Goal: Find specific page/section: Find specific page/section

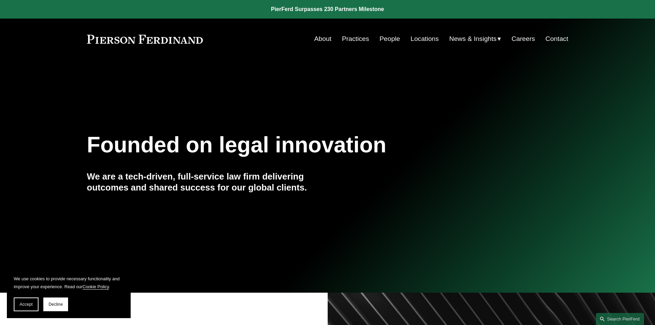
click at [323, 40] on link "About" at bounding box center [322, 38] width 17 height 13
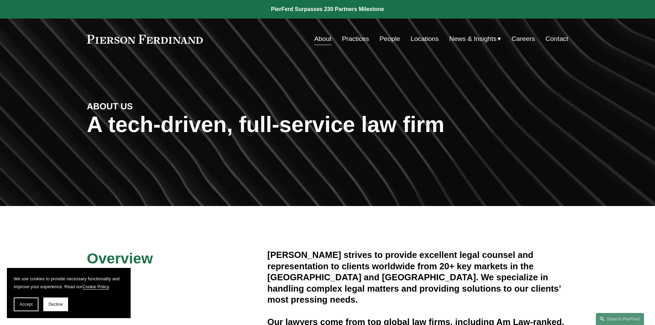
click at [392, 40] on link "People" at bounding box center [390, 38] width 21 height 13
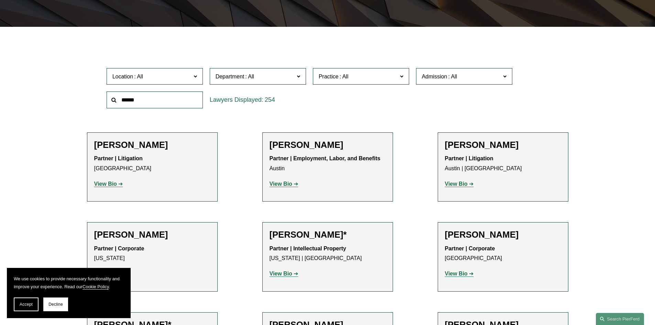
scroll to position [226, 0]
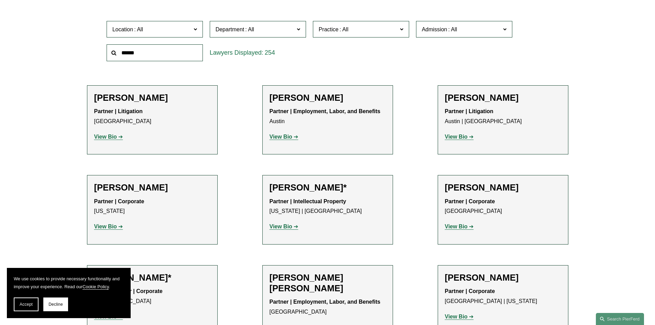
click at [197, 29] on span at bounding box center [194, 28] width 3 height 9
click at [0, 0] on link "Charlotte" at bounding box center [0, 0] width 0 height 0
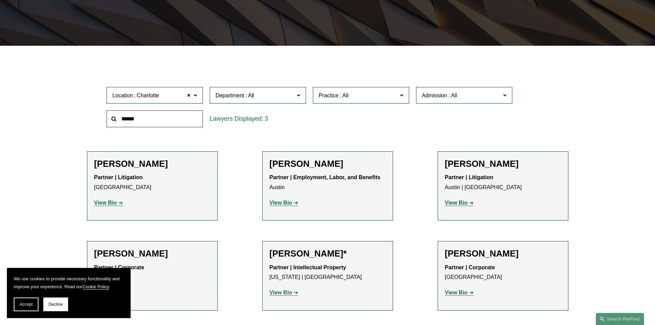
scroll to position [138, 0]
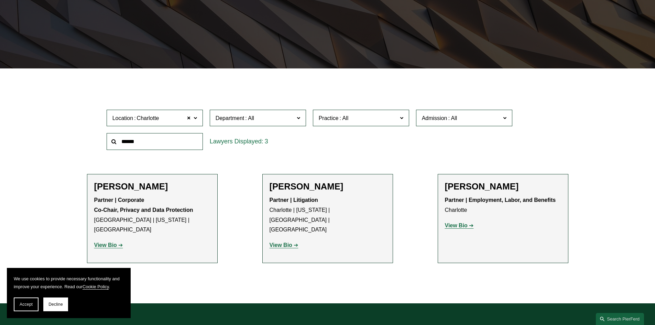
click at [453, 226] on strong "View Bio" at bounding box center [456, 226] width 23 height 6
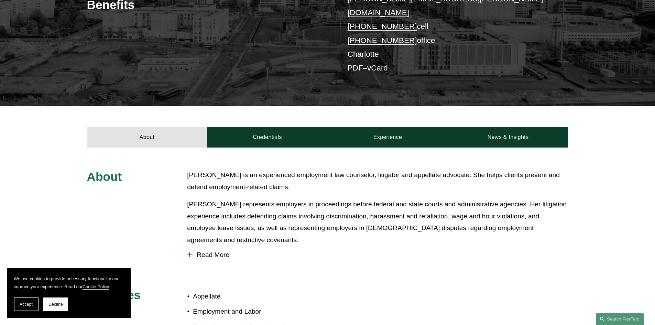
scroll to position [204, 0]
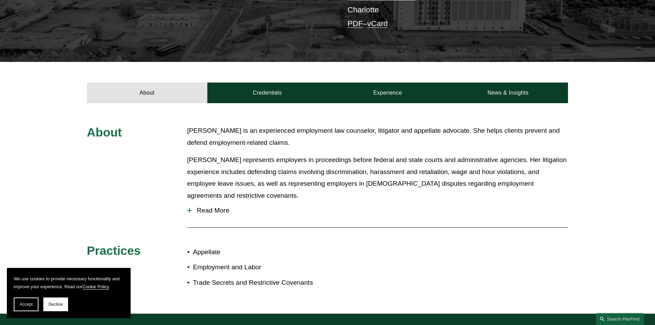
click at [205, 207] on span "Read More" at bounding box center [380, 211] width 376 height 8
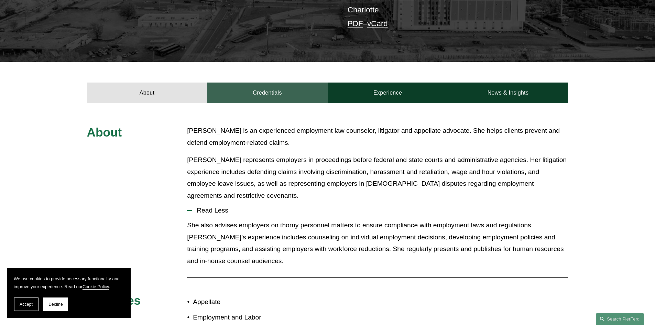
click at [271, 83] on link "Credentials" at bounding box center [267, 93] width 120 height 21
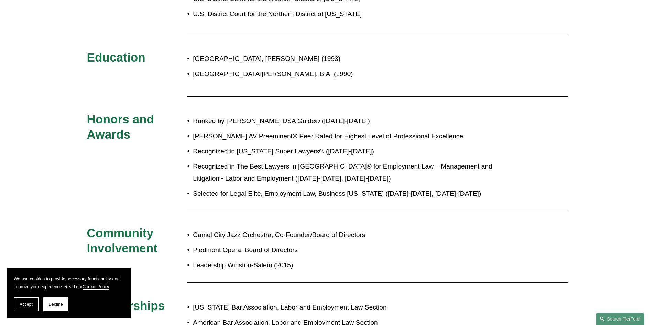
scroll to position [0, 0]
